Goal: Information Seeking & Learning: Learn about a topic

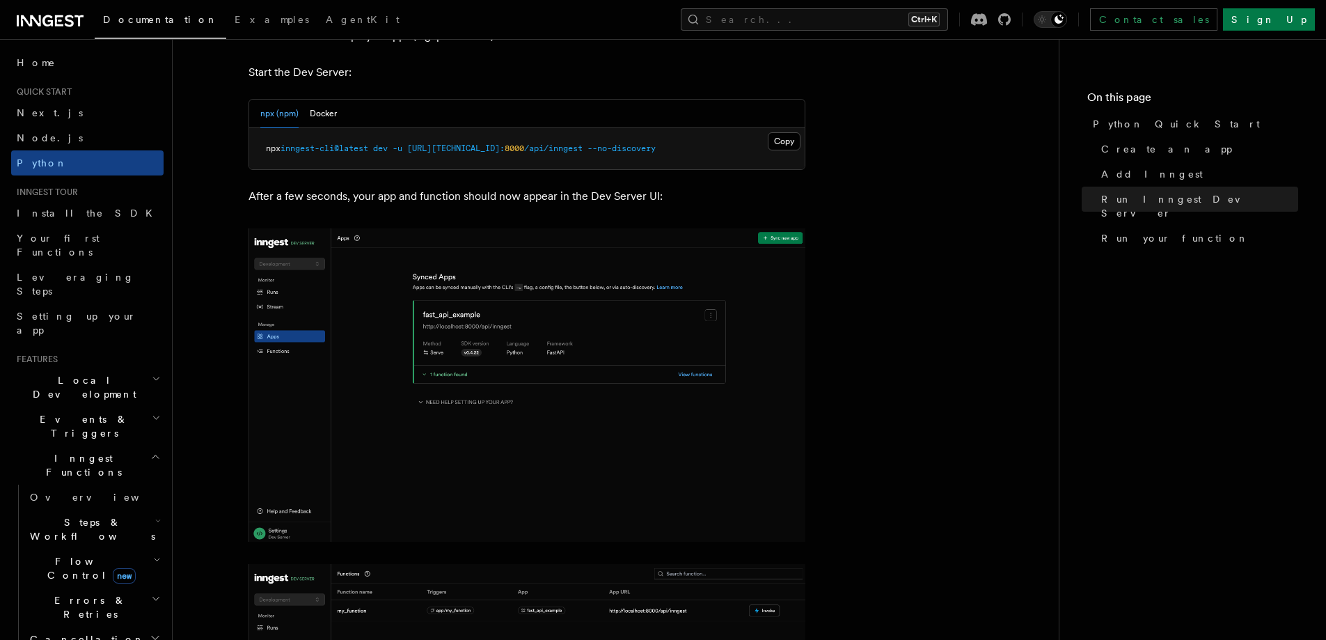
scroll to position [1740, 0]
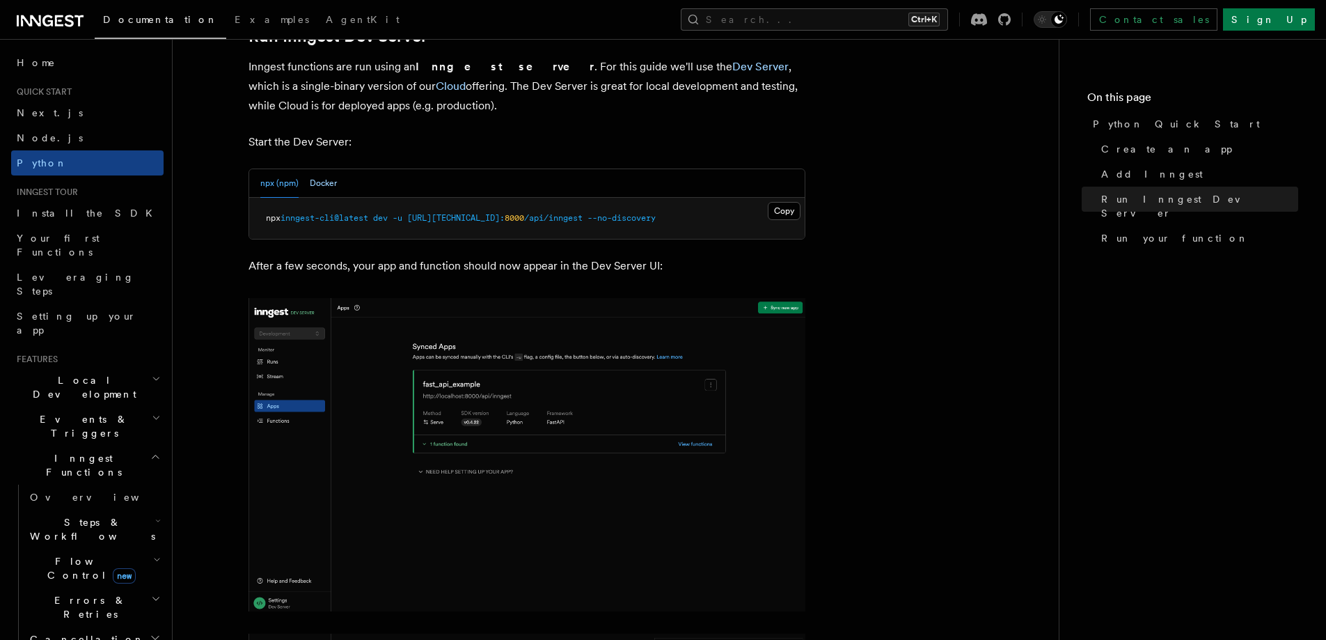
click at [322, 183] on button "Docker" at bounding box center [323, 183] width 27 height 29
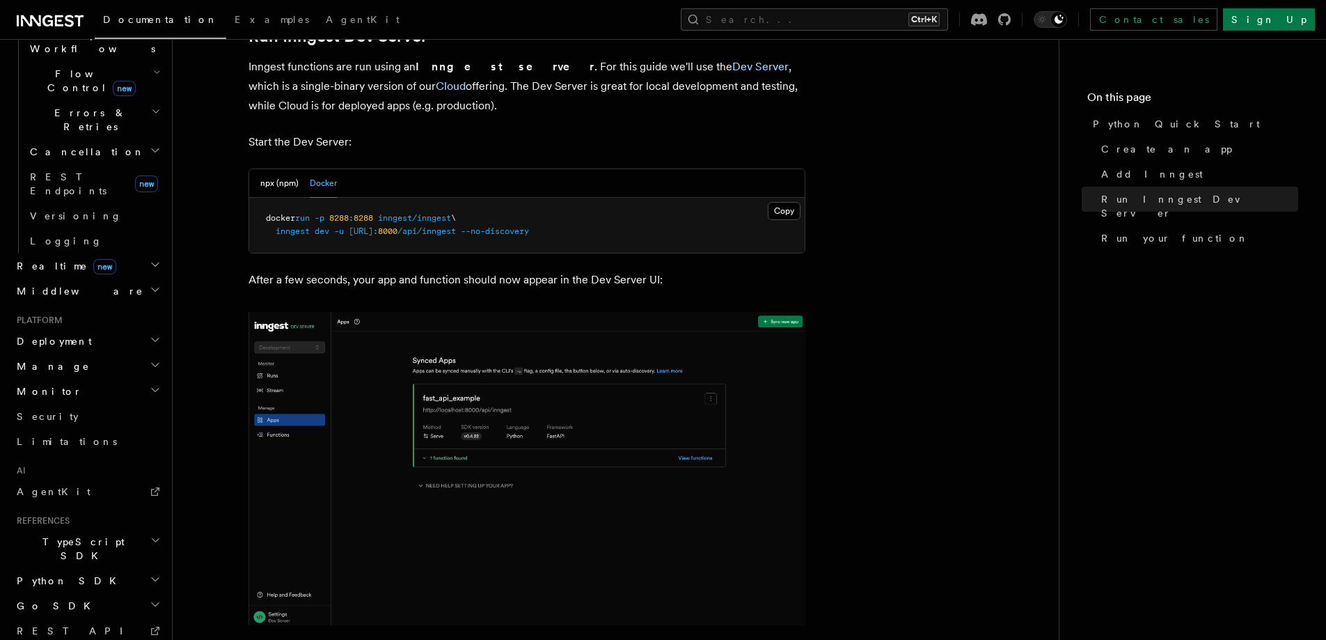
scroll to position [502, 0]
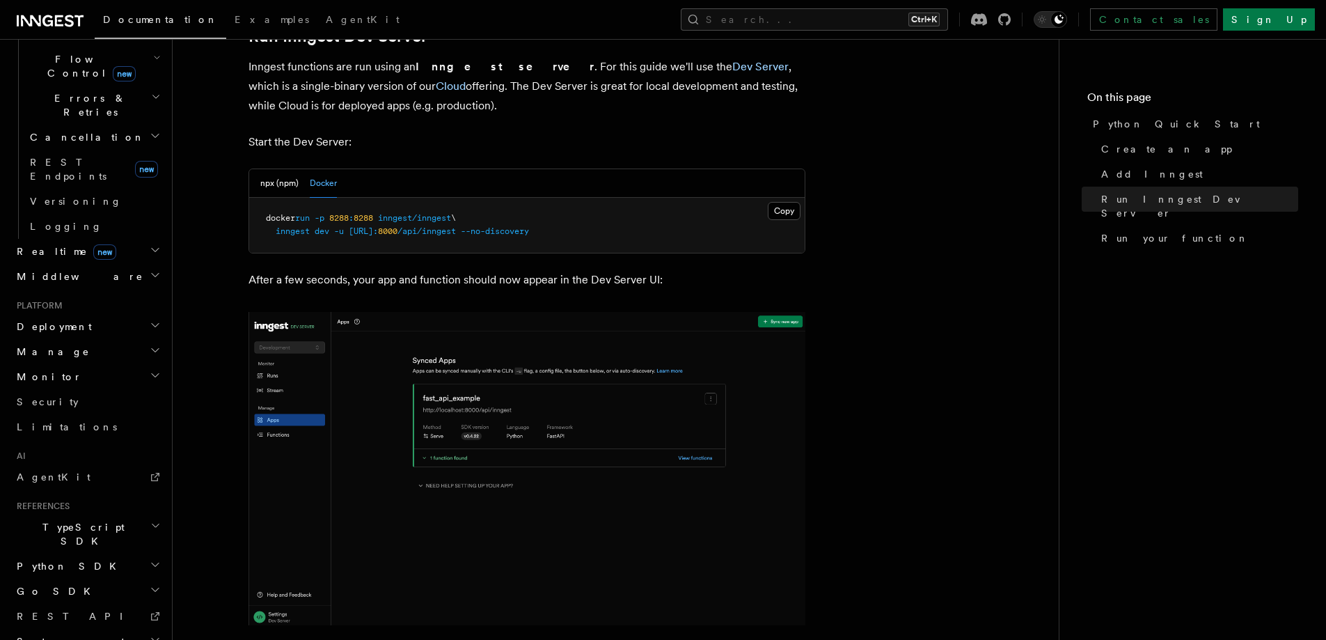
click at [138, 314] on h2 "Deployment" at bounding box center [87, 326] width 152 height 25
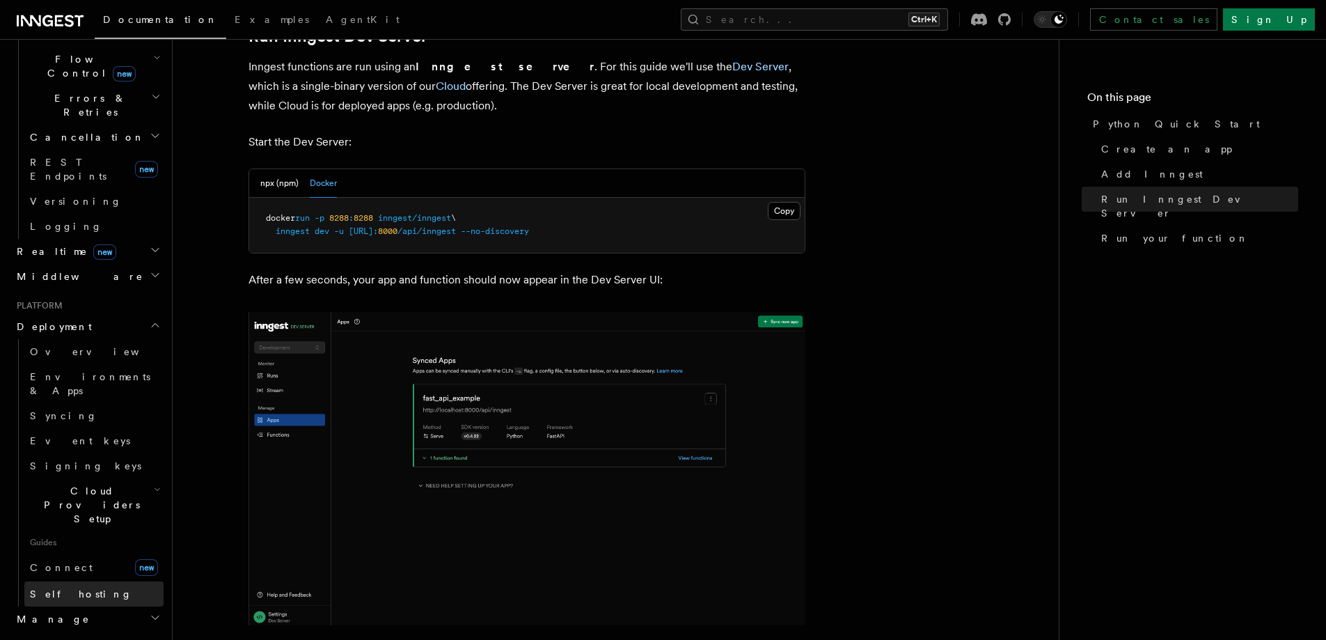
click at [99, 581] on link "Self hosting" at bounding box center [93, 593] width 139 height 25
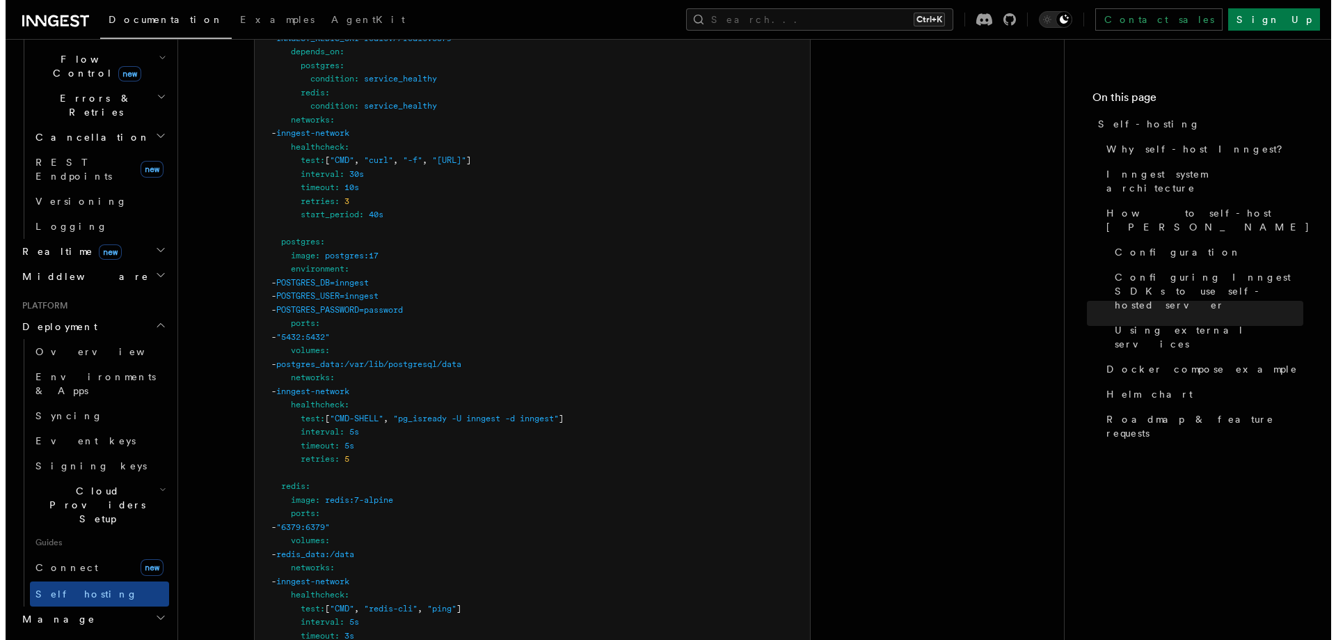
scroll to position [3897, 0]
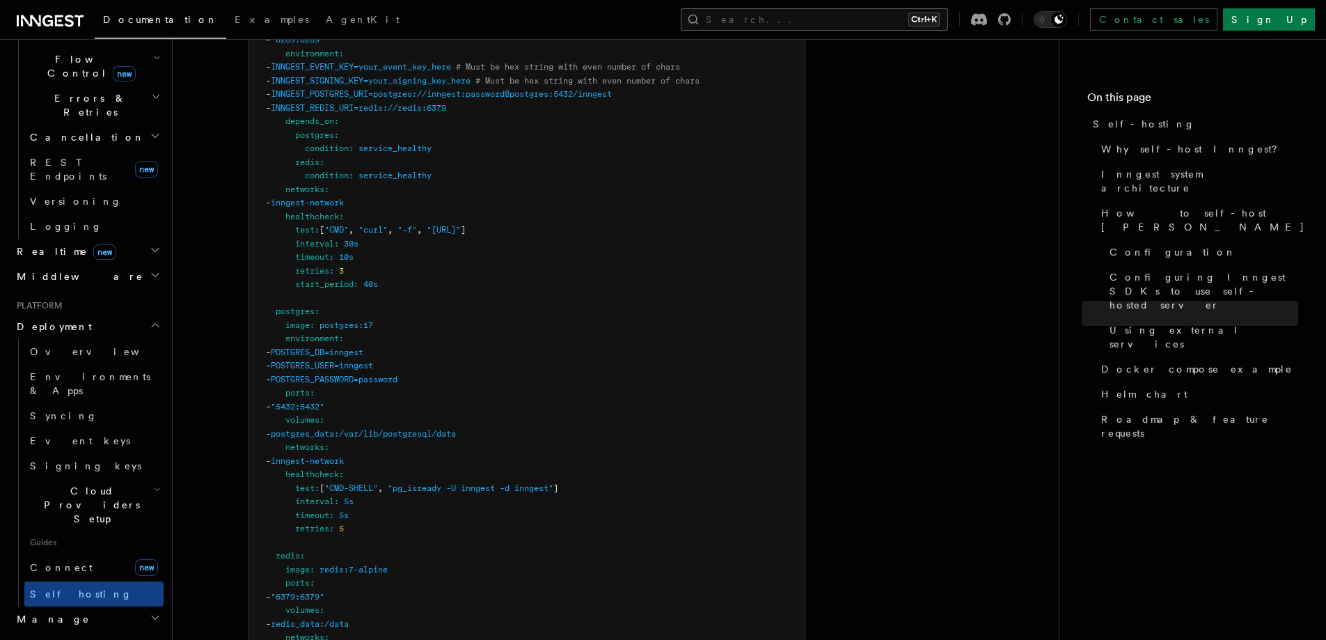
click at [843, 22] on button "Search... Ctrl+K" at bounding box center [814, 19] width 267 height 22
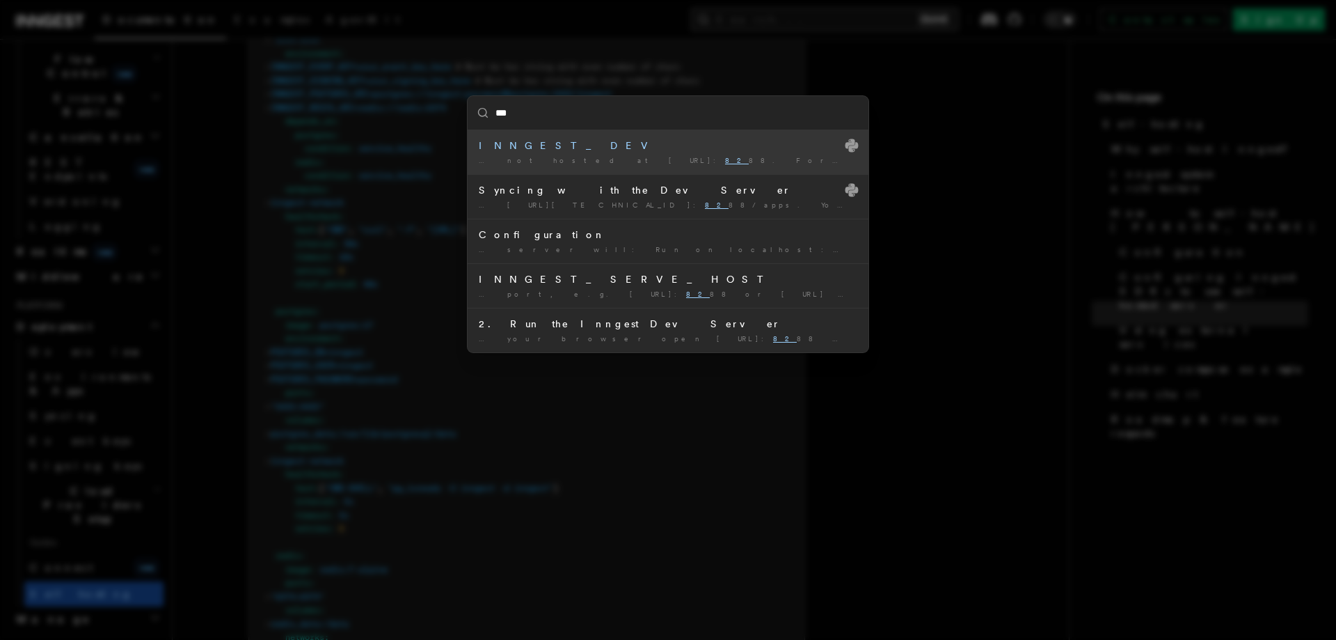
type input "****"
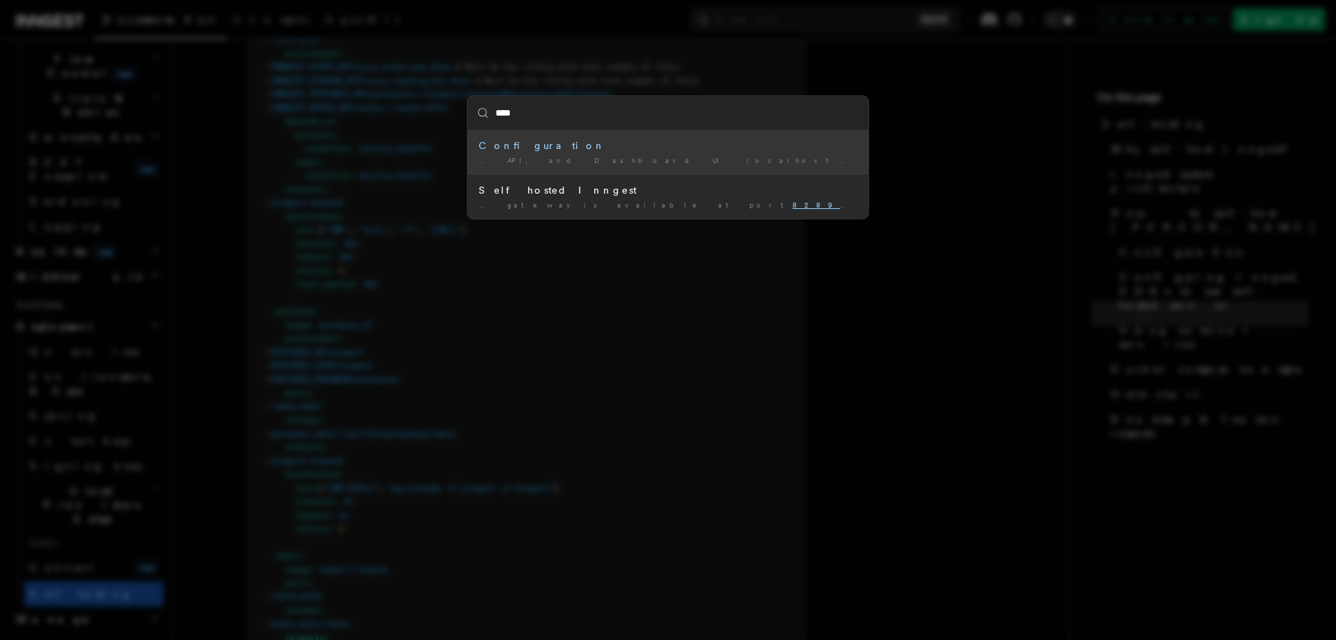
click at [663, 161] on div "… API, and Dashboard UI. localhost: 8289 is used for connect …" at bounding box center [668, 160] width 379 height 10
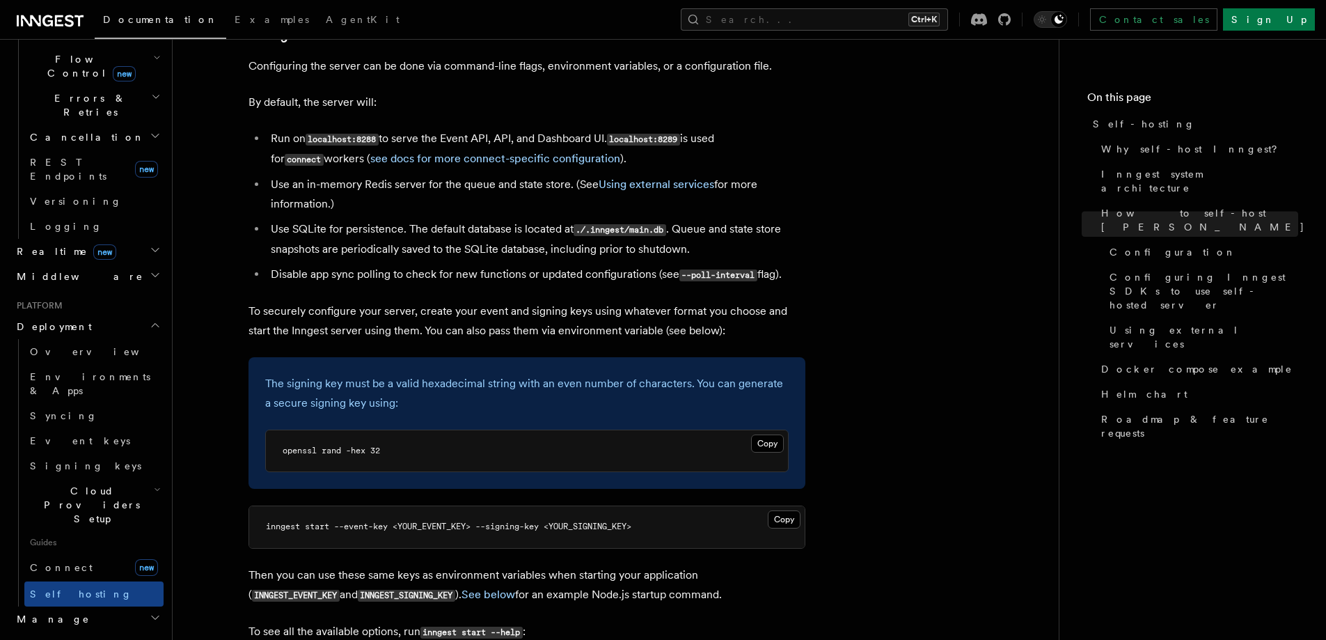
scroll to position [1611, 0]
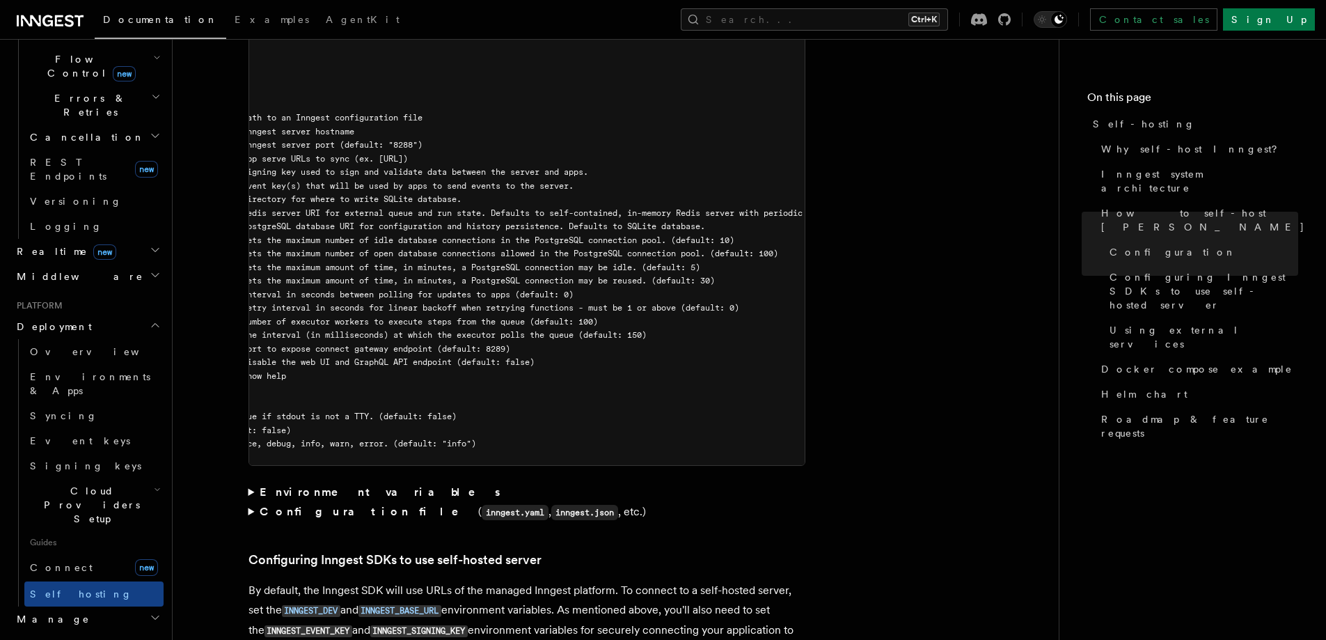
scroll to position [1610, 0]
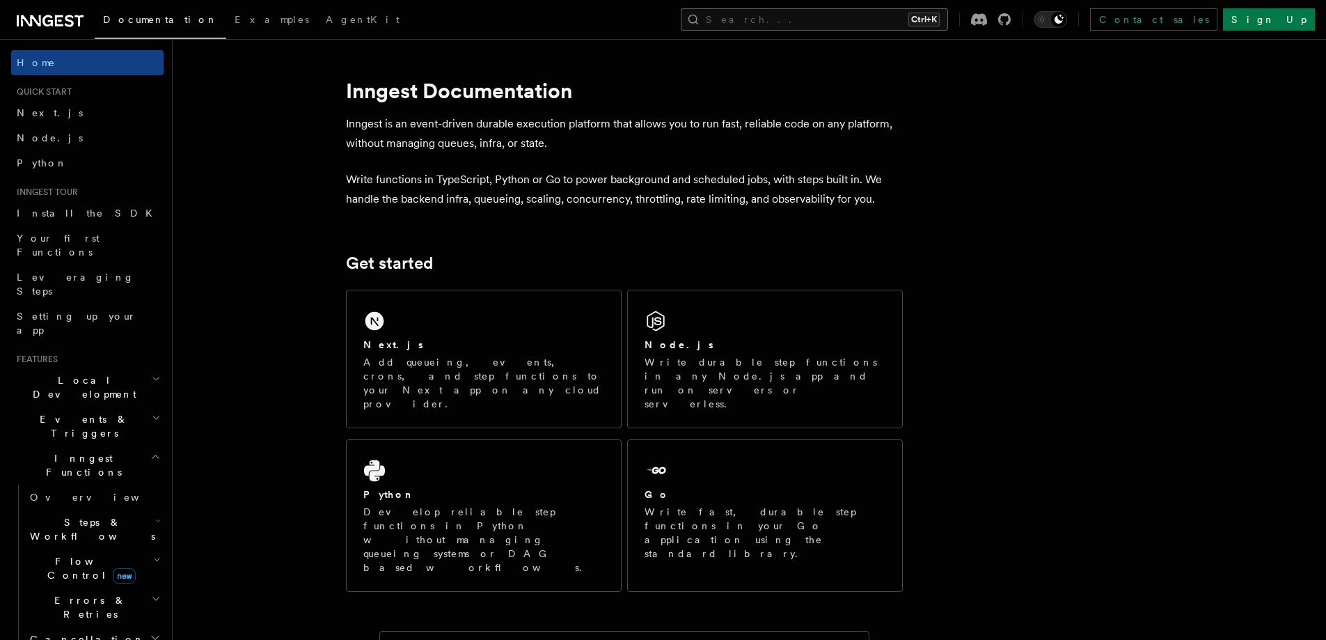
click at [843, 12] on button "Search... Ctrl+K" at bounding box center [814, 19] width 267 height 22
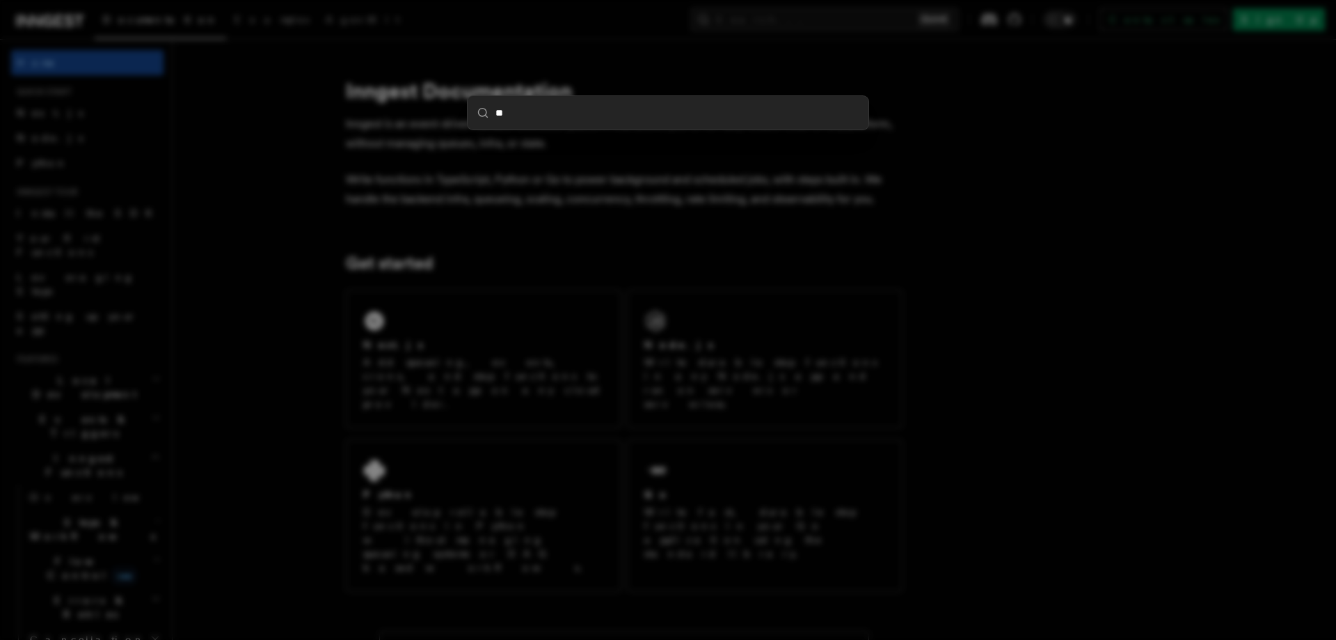
type input "***"
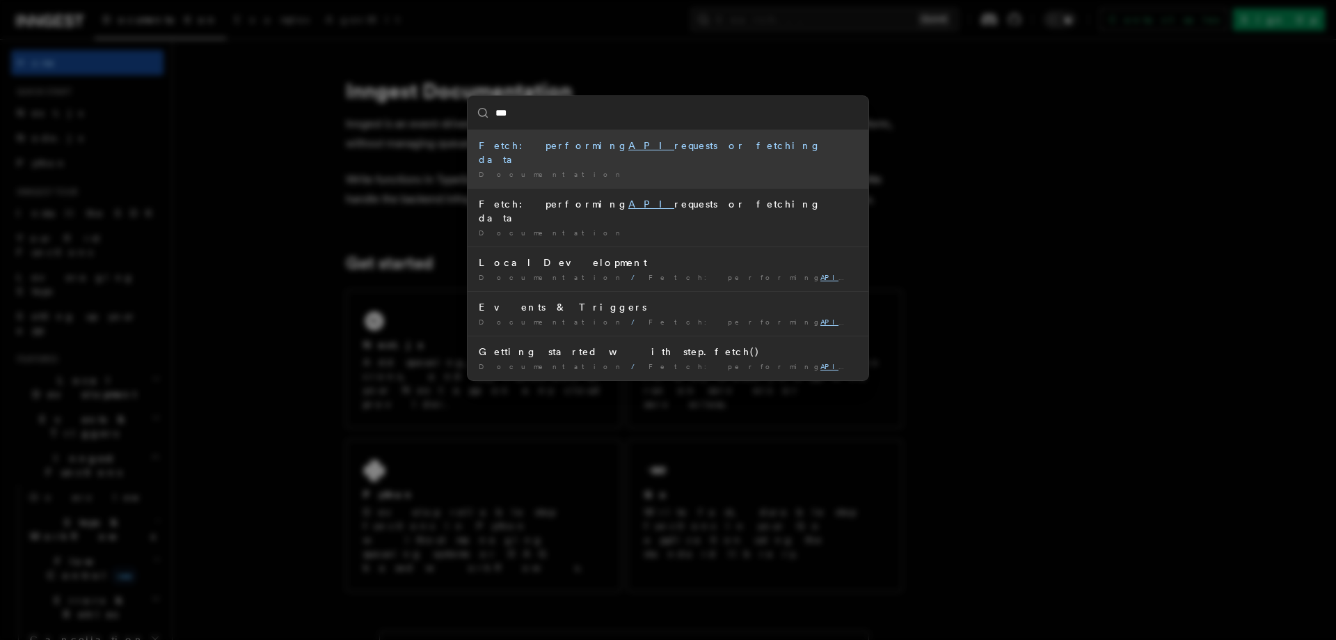
click at [710, 148] on div "Fetch: performing API requests or fetching data" at bounding box center [668, 152] width 379 height 28
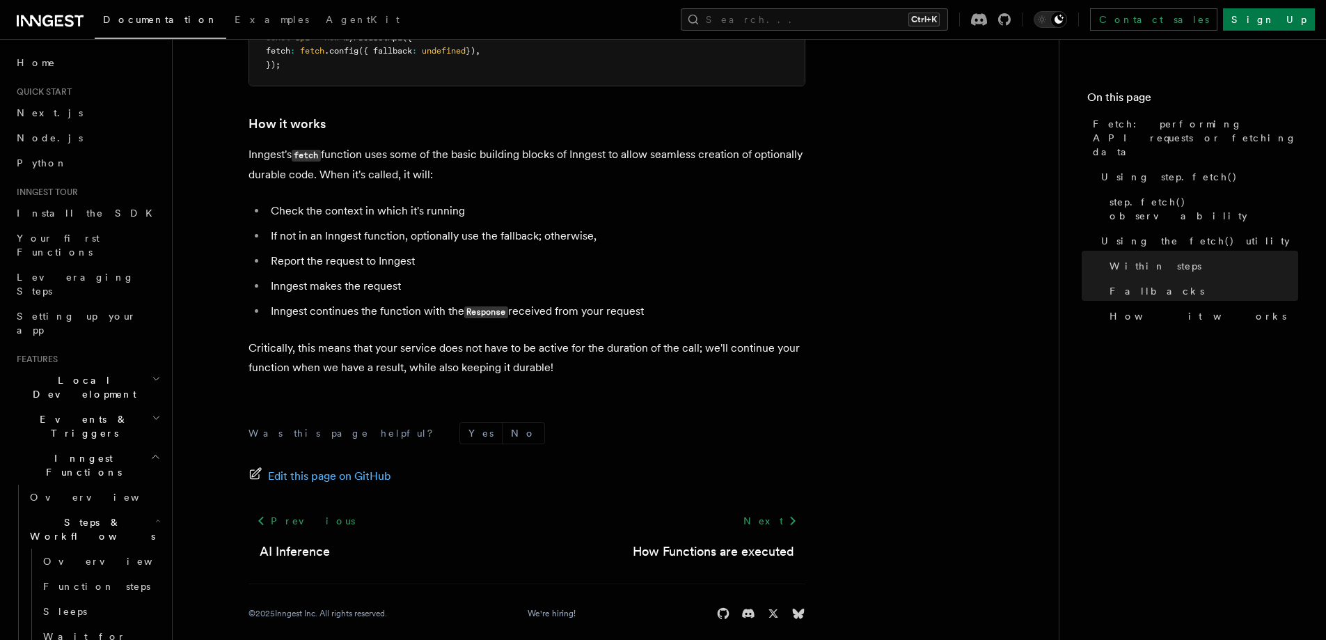
scroll to position [70, 0]
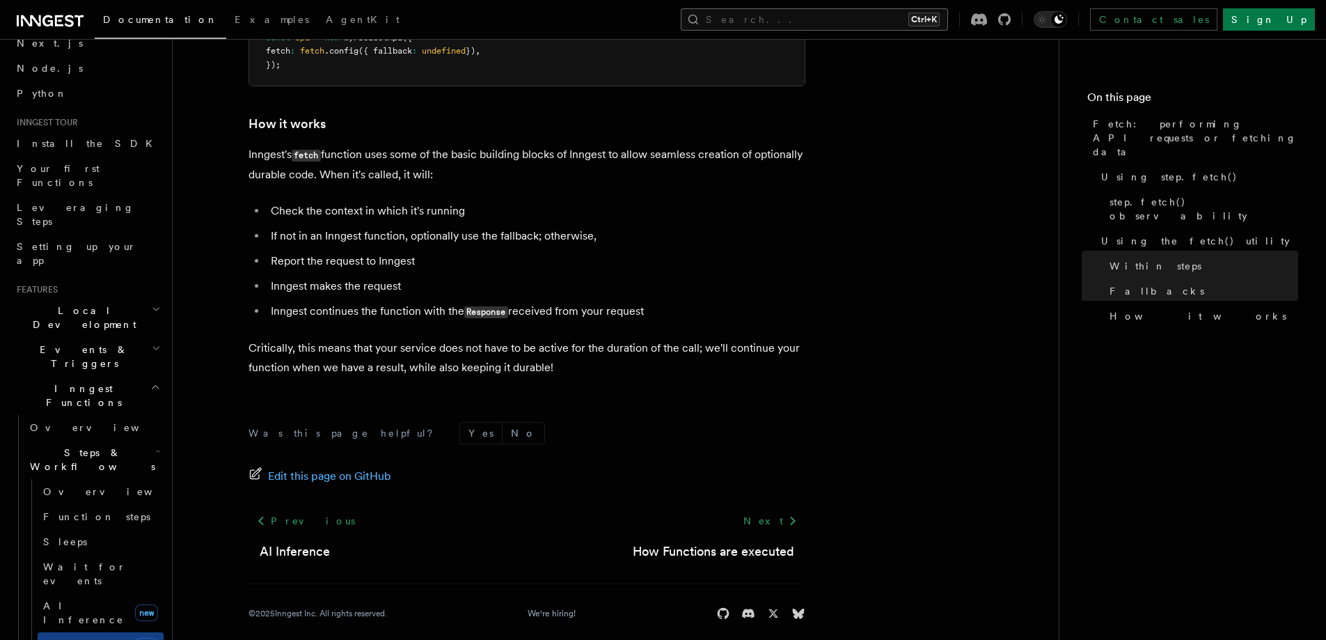
click at [862, 15] on button "Search... Ctrl+K" at bounding box center [814, 19] width 267 height 22
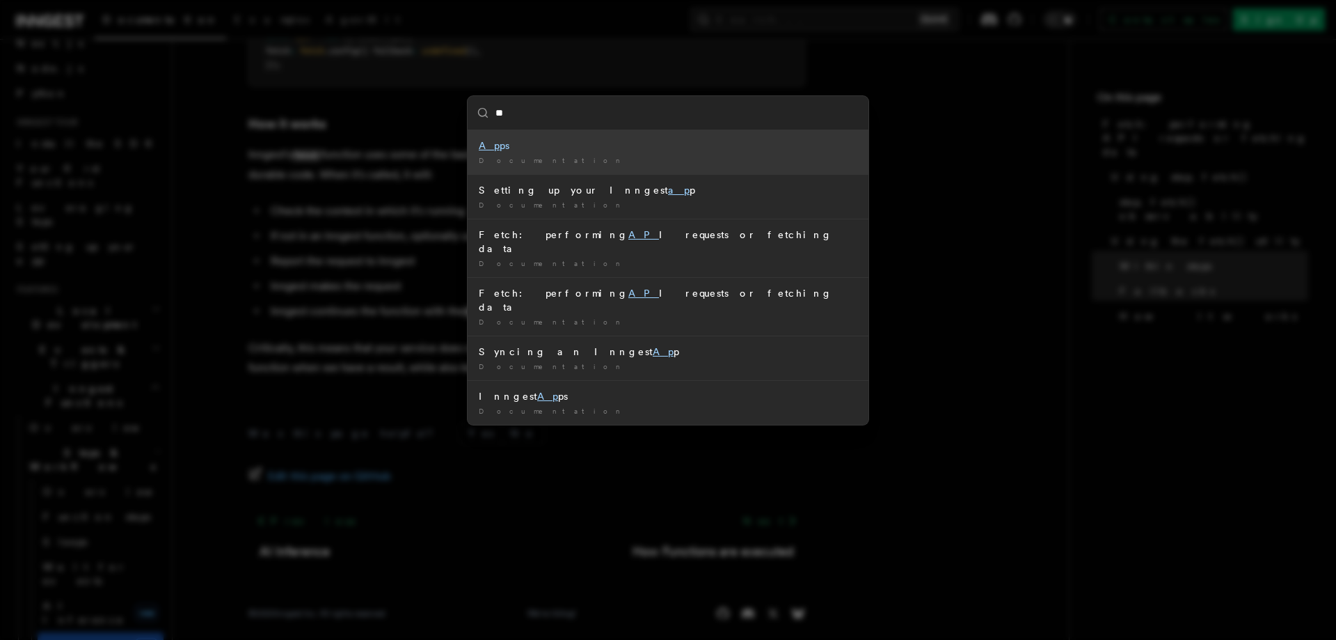
type input "***"
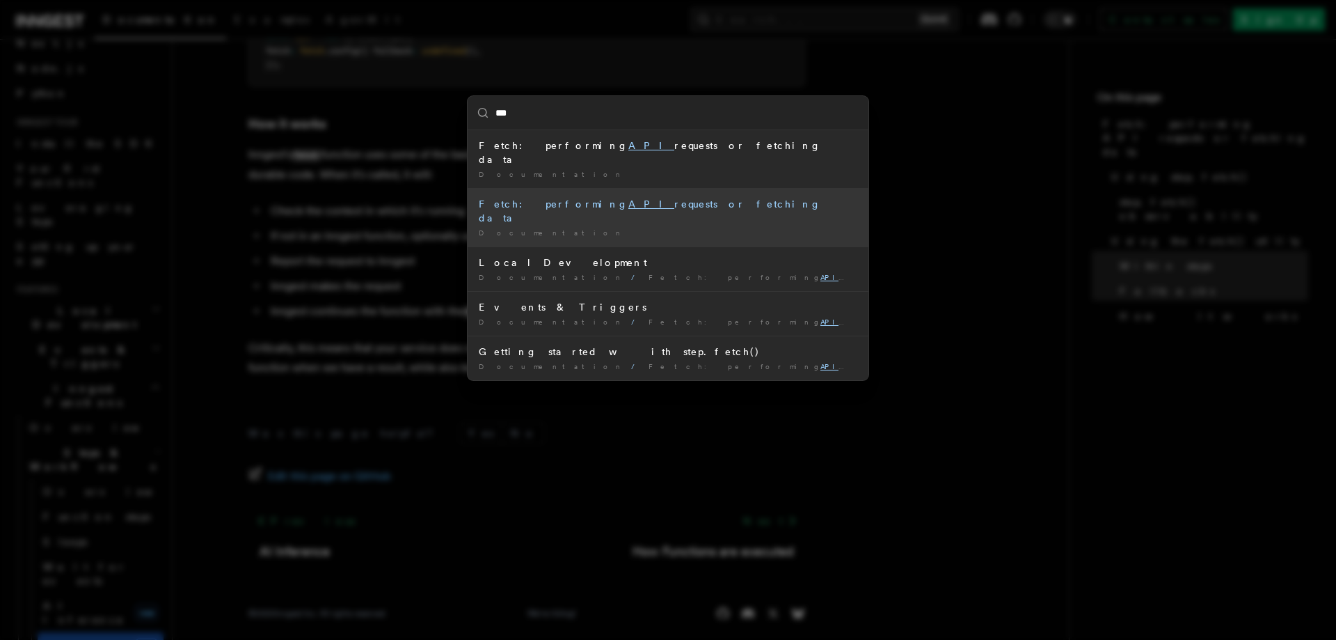
click at [736, 228] on div "Documentation /" at bounding box center [668, 233] width 379 height 10
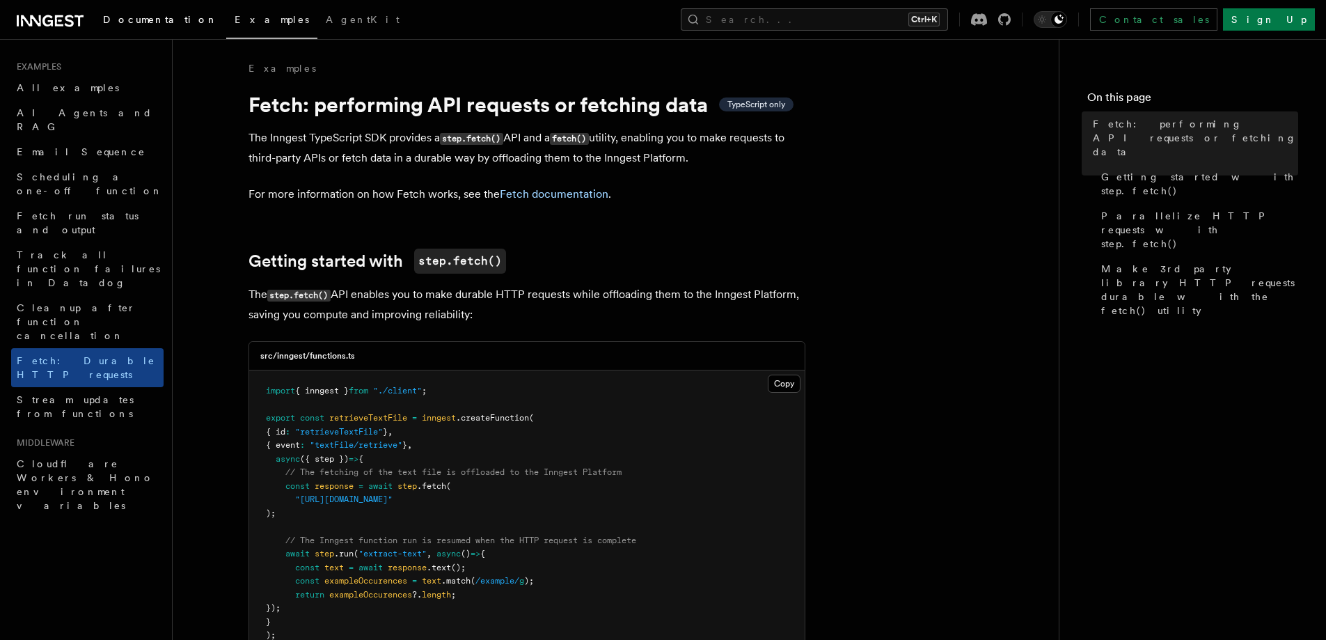
click at [161, 22] on span "Documentation" at bounding box center [160, 19] width 115 height 11
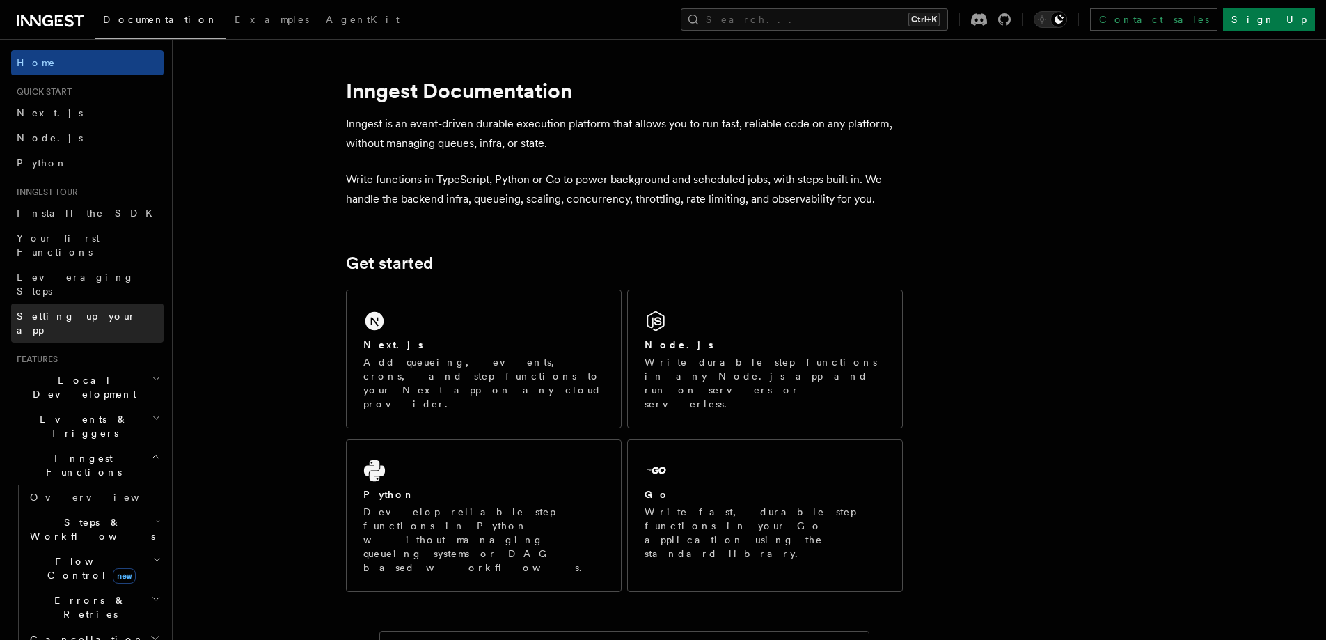
scroll to position [70, 0]
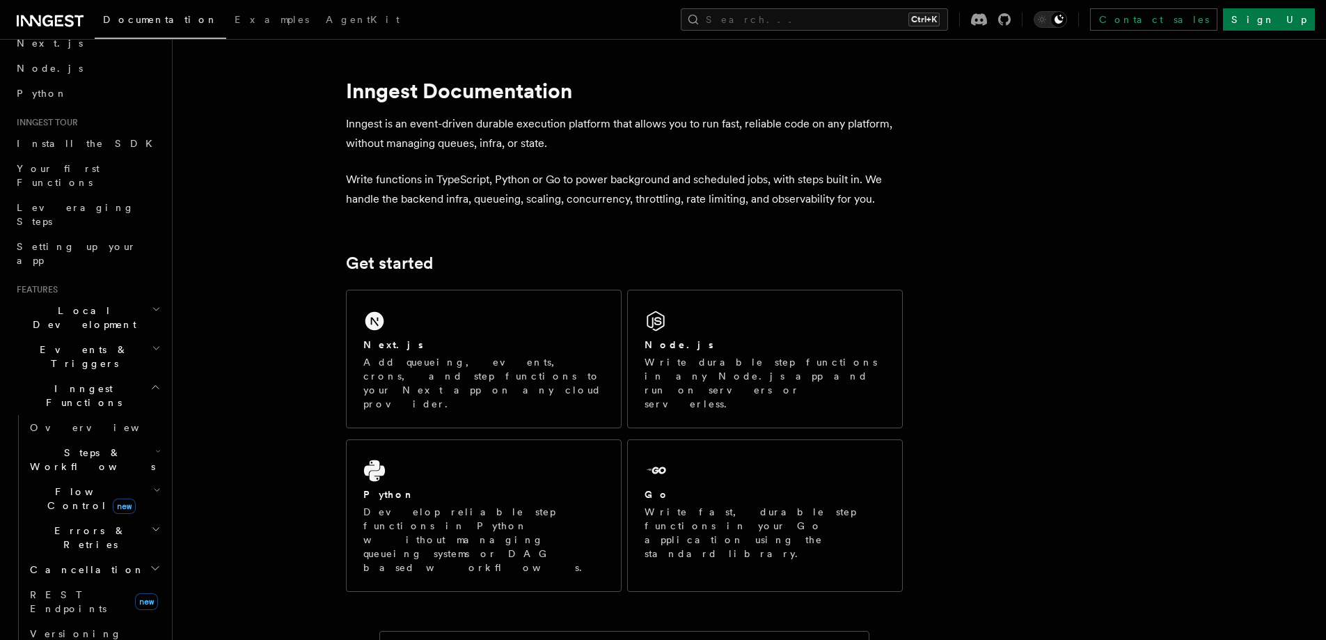
click at [152, 303] on icon "button" at bounding box center [156, 308] width 9 height 11
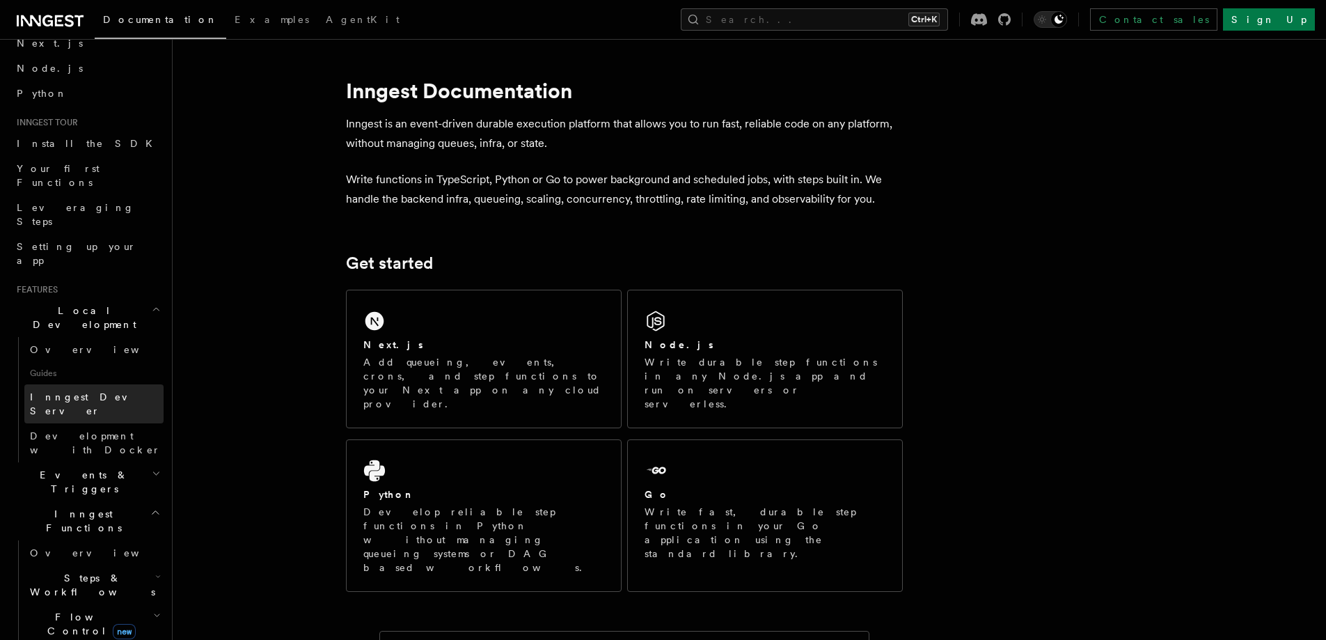
scroll to position [139, 0]
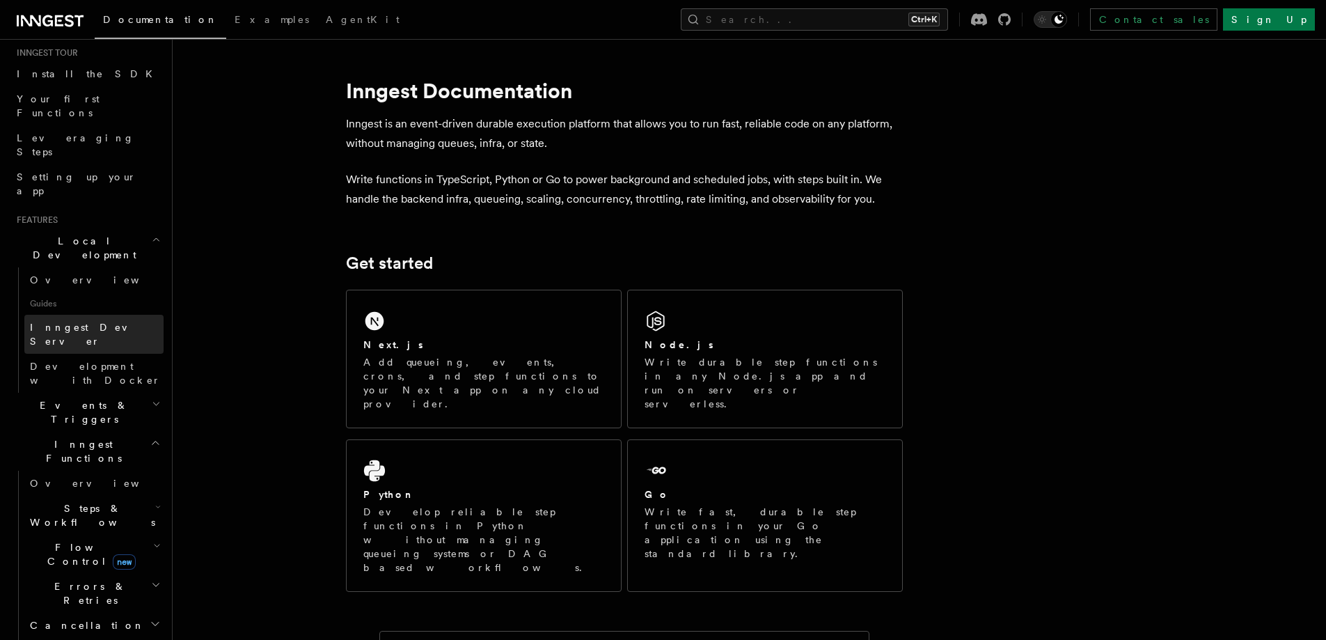
click at [100, 320] on span "Inngest Dev Server" at bounding box center [97, 334] width 134 height 28
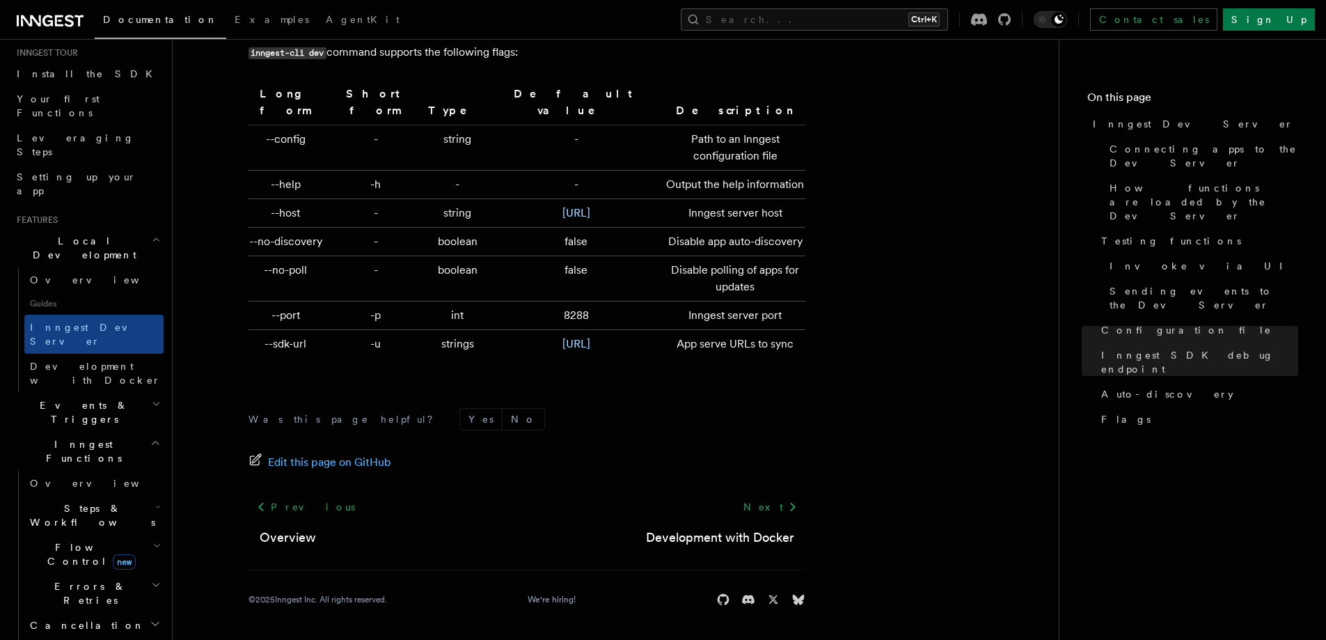
scroll to position [4633, 0]
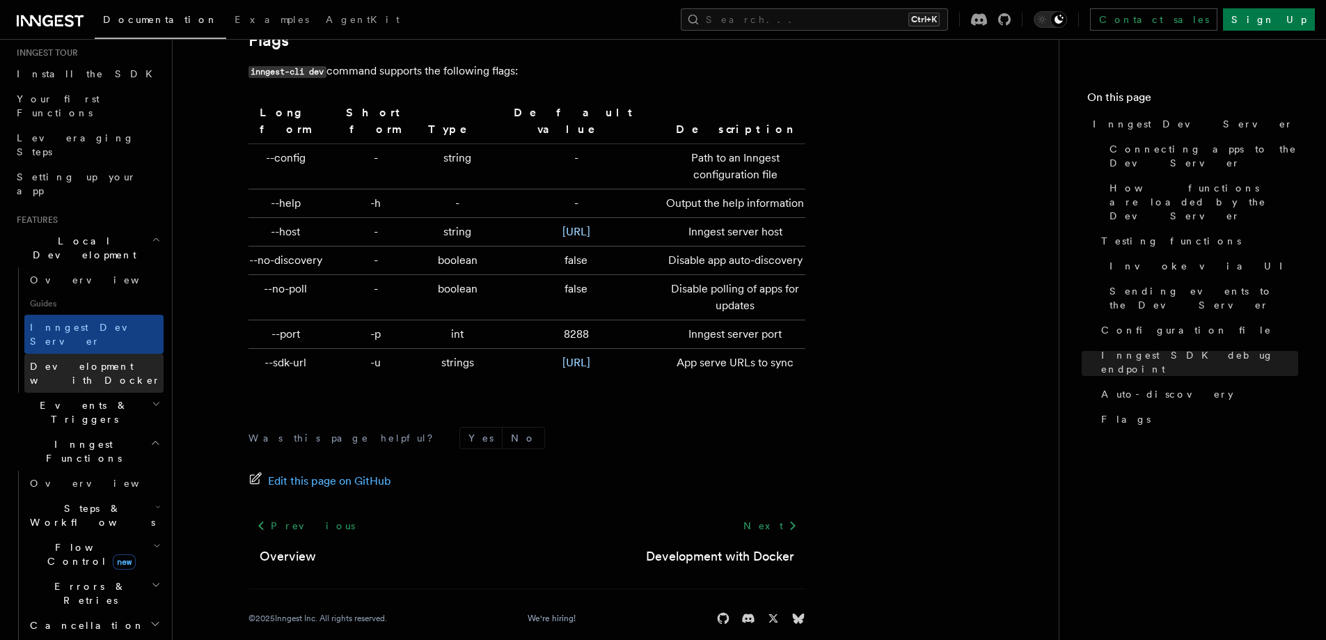
click at [114, 360] on span "Development with Docker" at bounding box center [95, 372] width 131 height 25
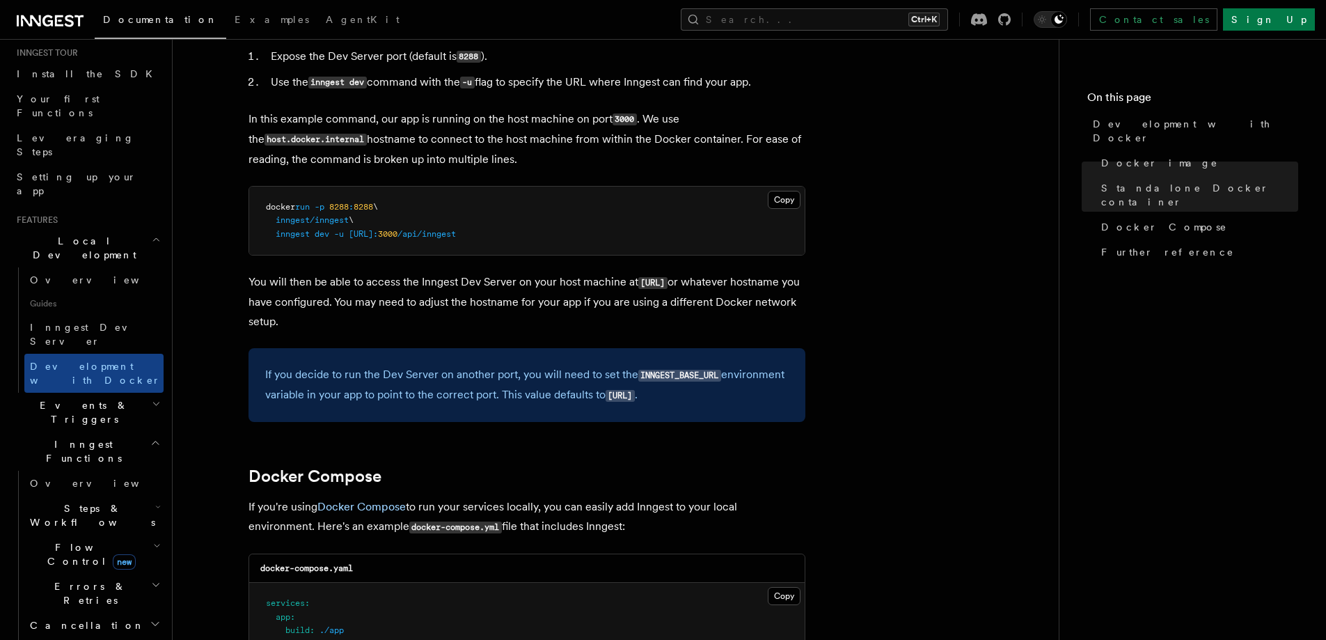
scroll to position [290, 0]
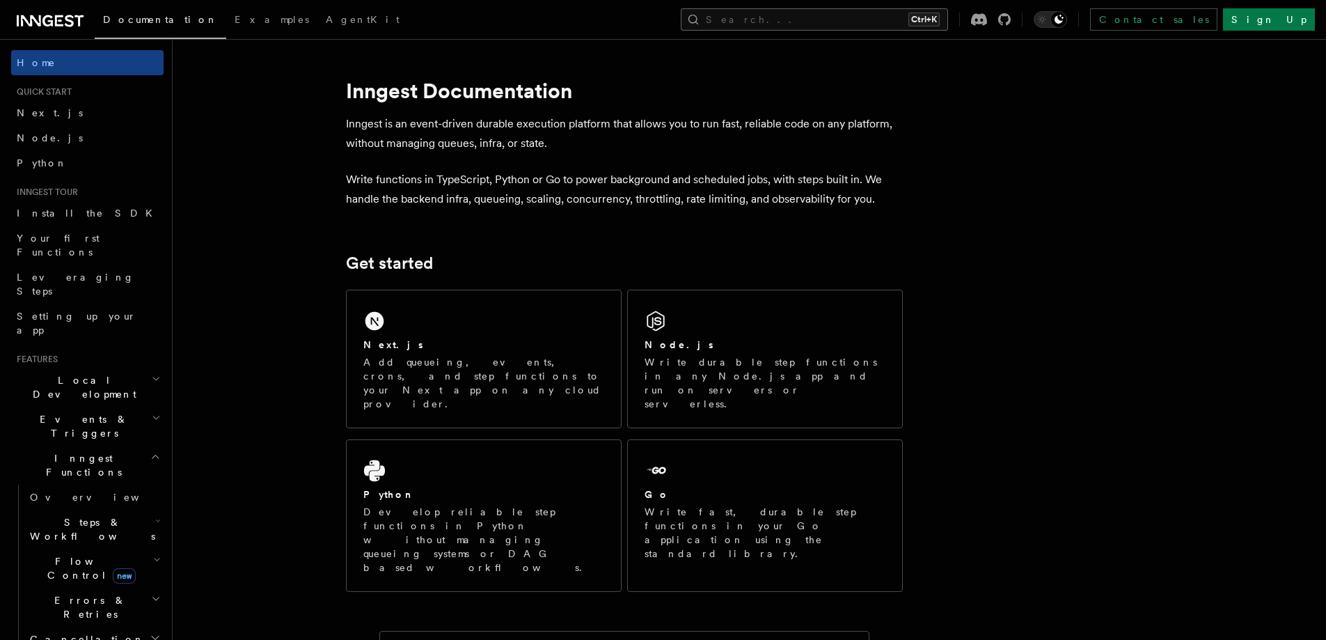
click at [862, 13] on button "Search... Ctrl+K" at bounding box center [814, 19] width 267 height 22
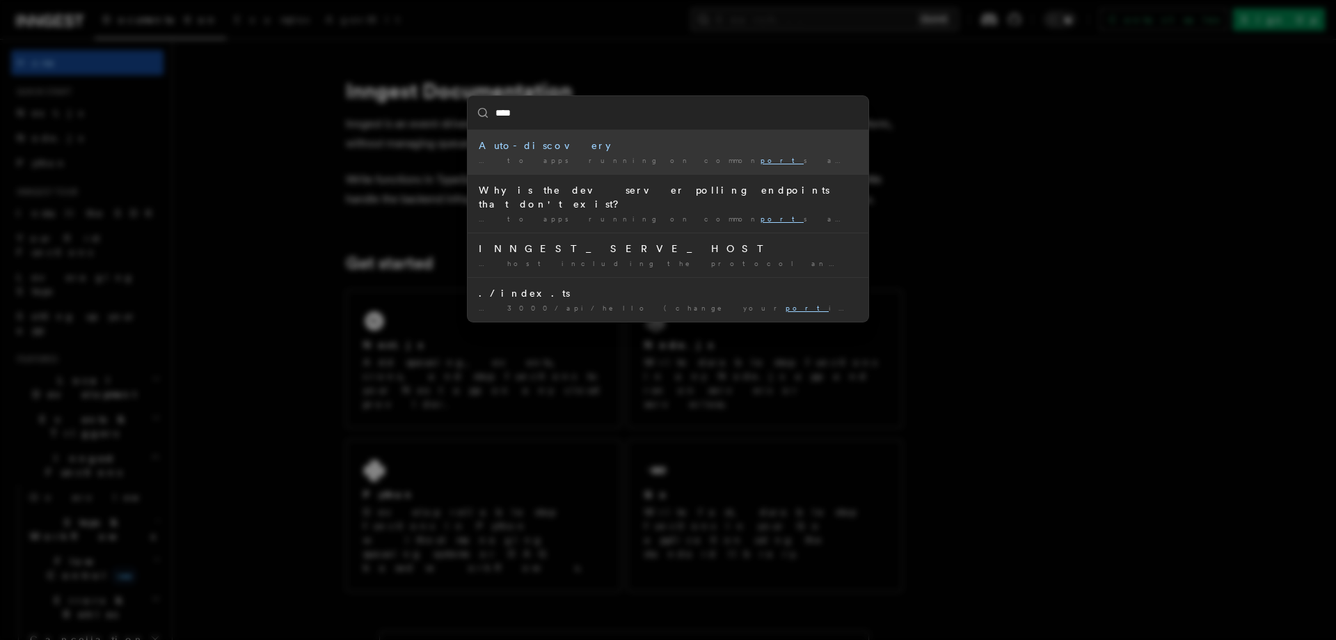
type input "*****"
click at [686, 152] on div "Auto-discovery" at bounding box center [668, 145] width 379 height 14
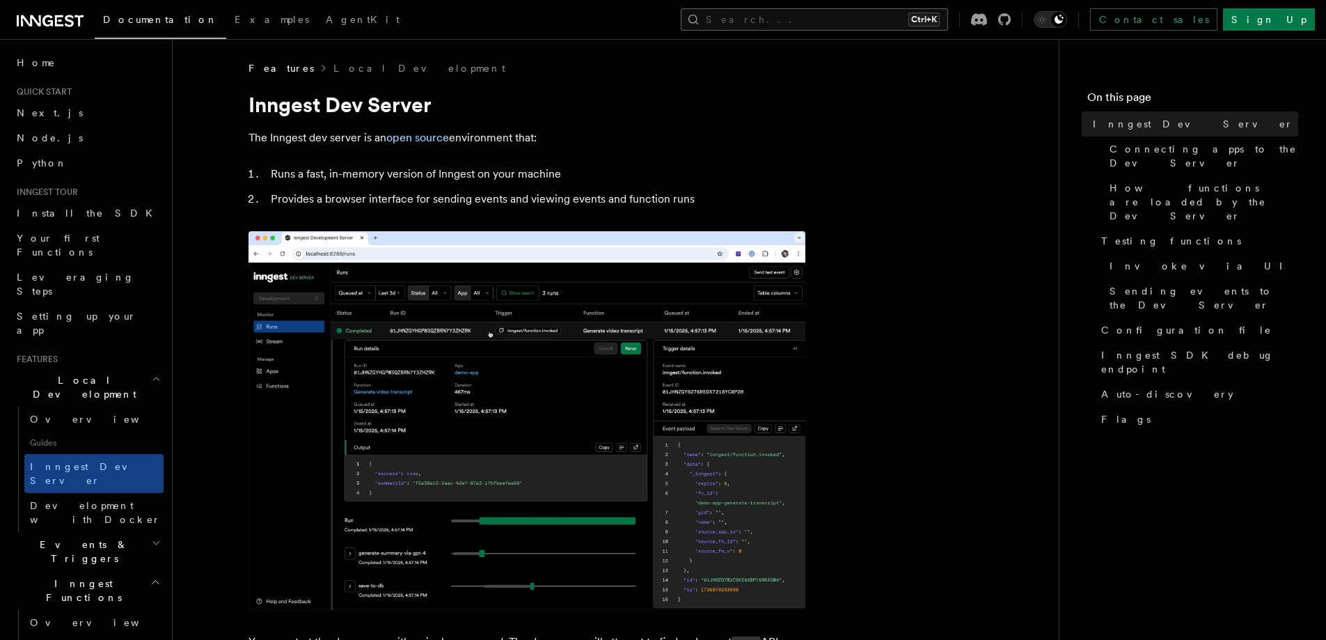
click at [855, 19] on button "Search... Ctrl+K" at bounding box center [814, 19] width 267 height 22
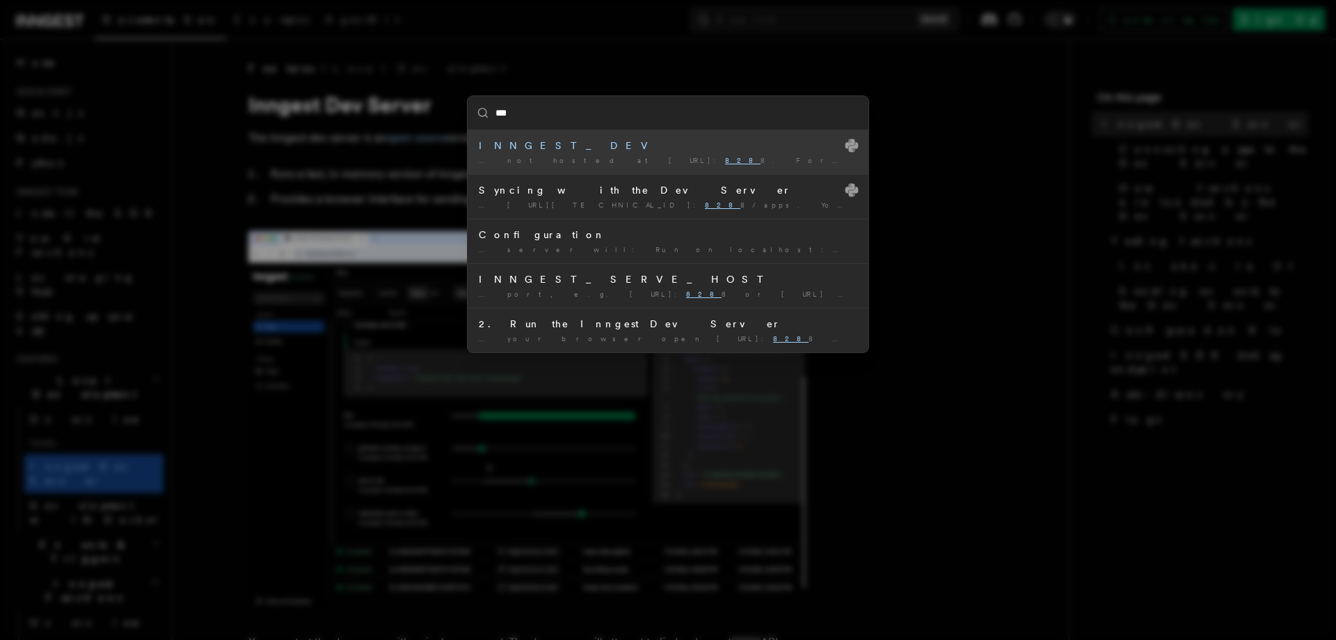
type input "****"
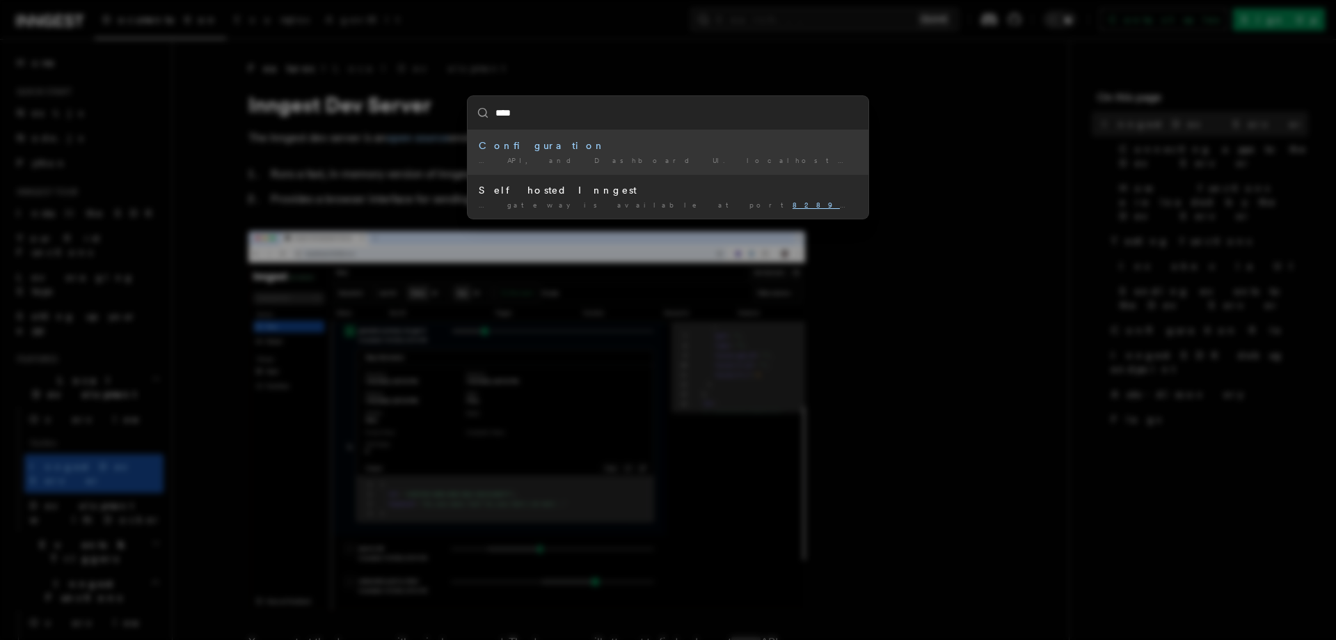
click at [681, 163] on div "… API, and Dashboard UI. localhost: 8289 is used for connect …" at bounding box center [668, 160] width 379 height 10
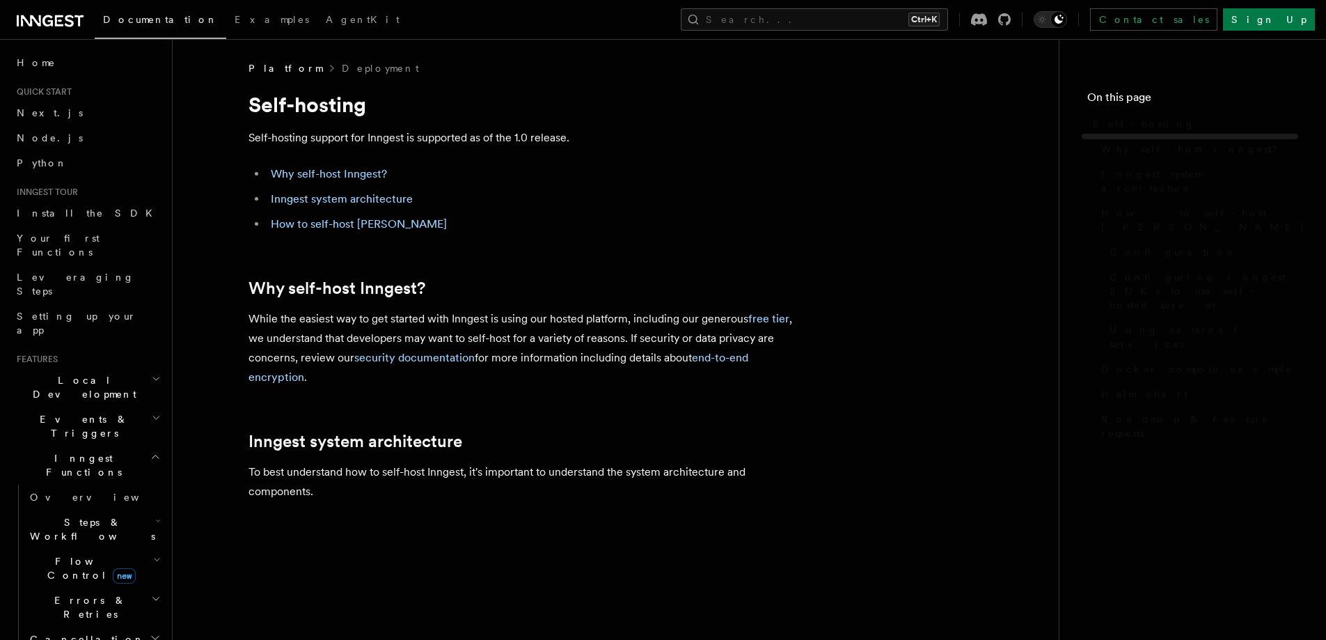
scroll to position [1406, 0]
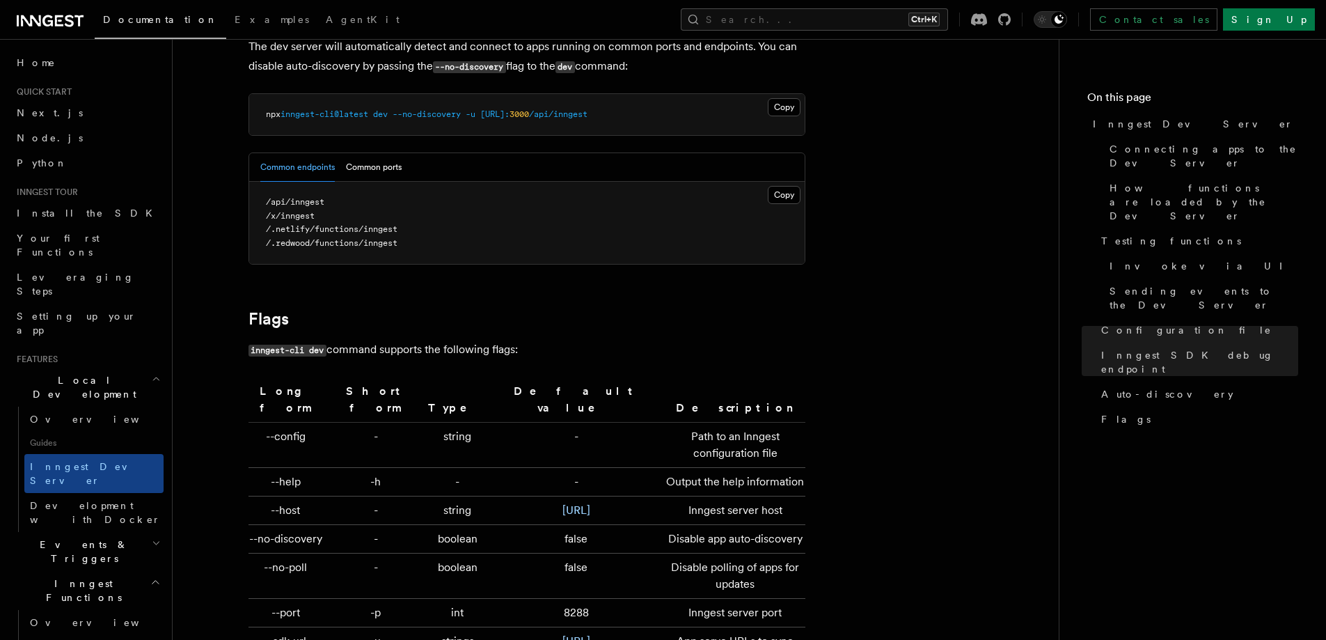
scroll to position [4215, 0]
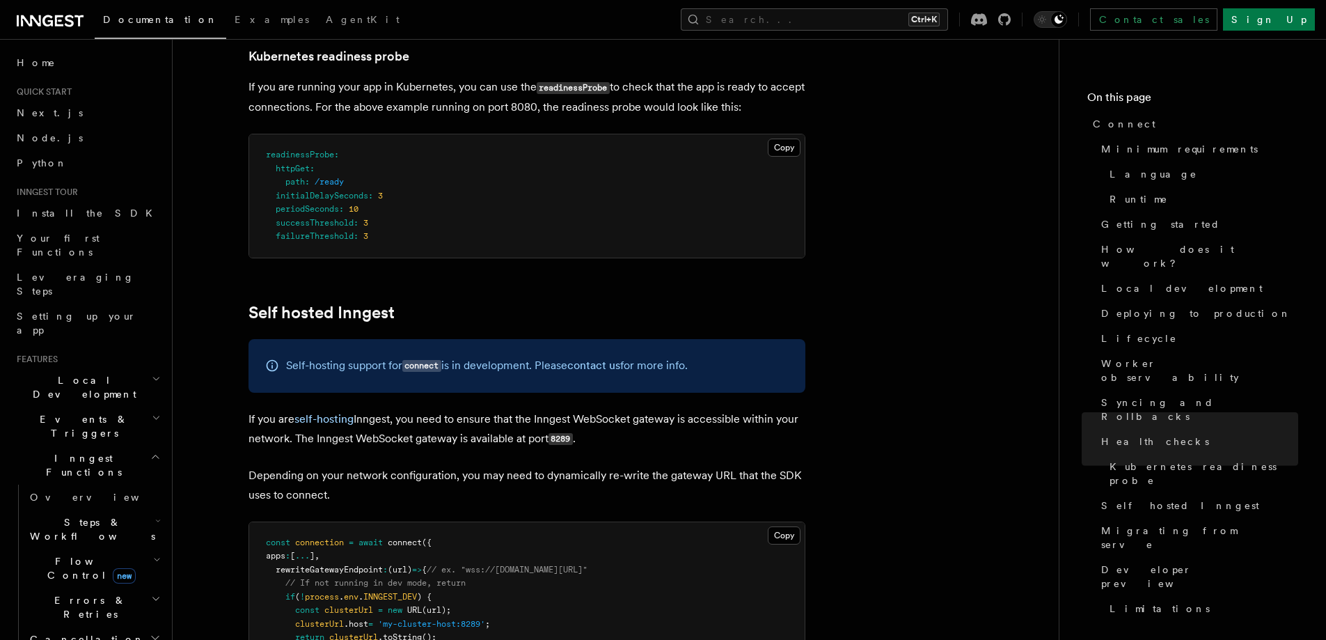
scroll to position [6826, 0]
